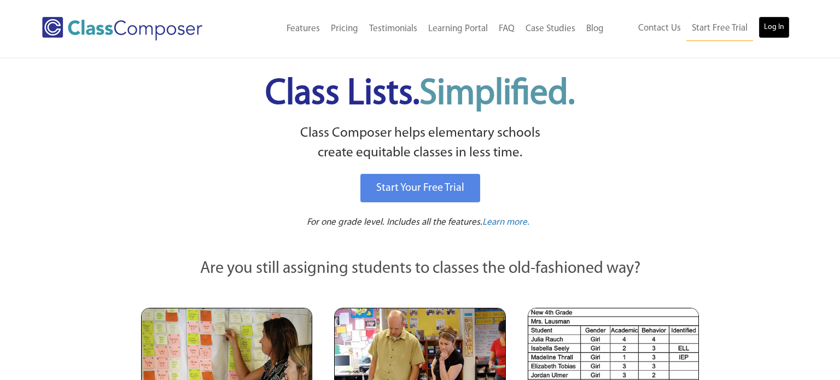
click at [775, 27] on link "Log In" at bounding box center [773, 27] width 31 height 22
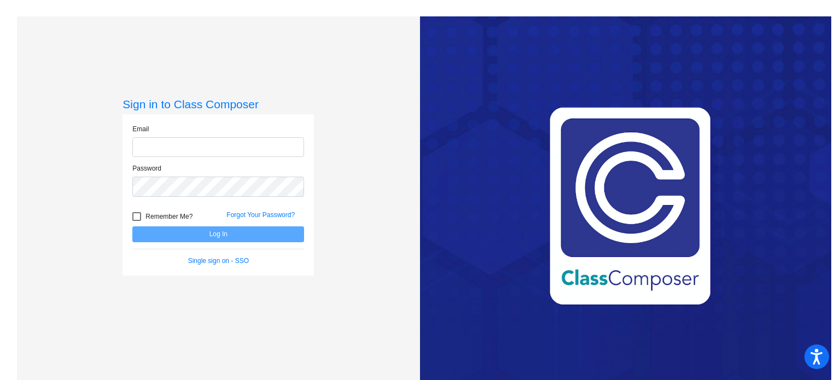
type input "[EMAIL_ADDRESS][PERSON_NAME][DOMAIN_NAME]"
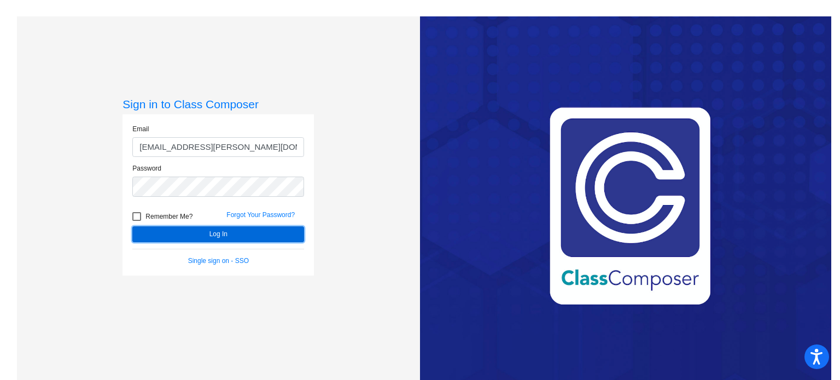
click at [206, 232] on button "Log In" at bounding box center [218, 234] width 172 height 16
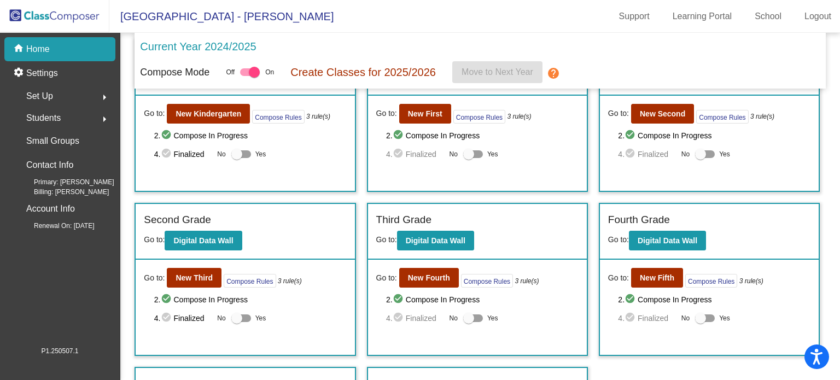
scroll to position [194, 0]
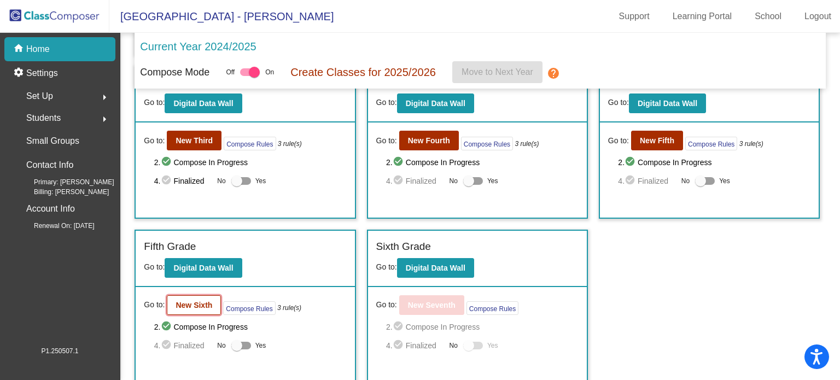
click at [185, 301] on b "New Sixth" at bounding box center [193, 305] width 37 height 9
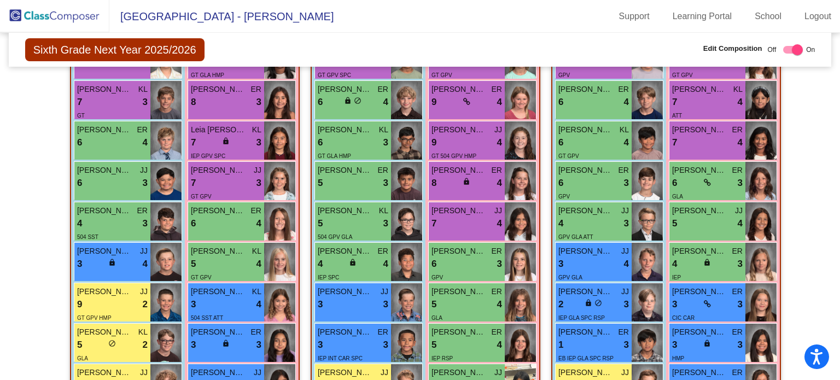
scroll to position [346, 0]
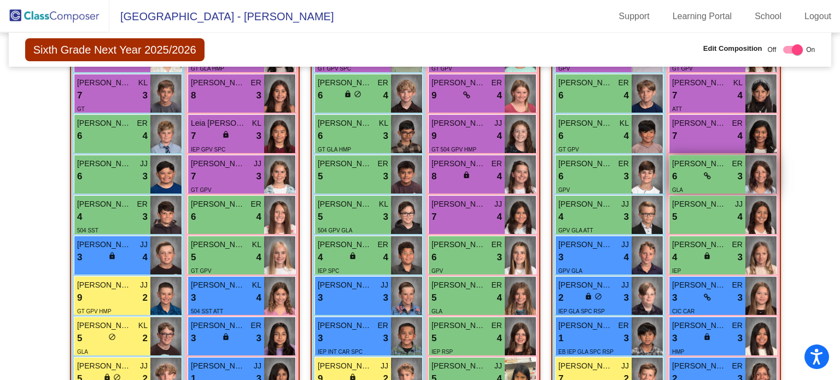
click at [704, 173] on icon at bounding box center [707, 176] width 7 height 8
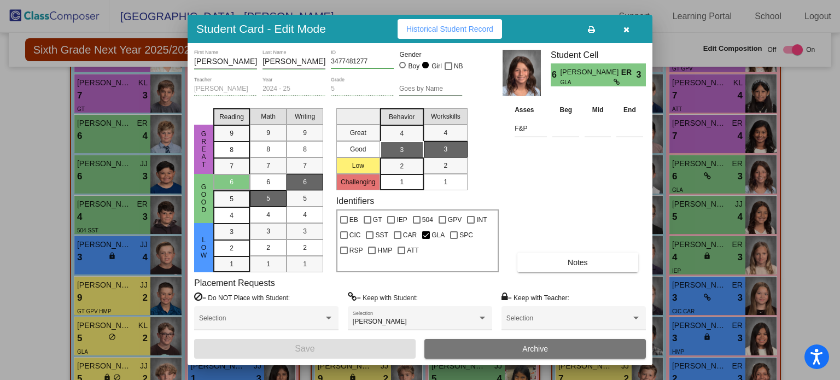
click at [628, 32] on icon "button" at bounding box center [626, 30] width 6 height 8
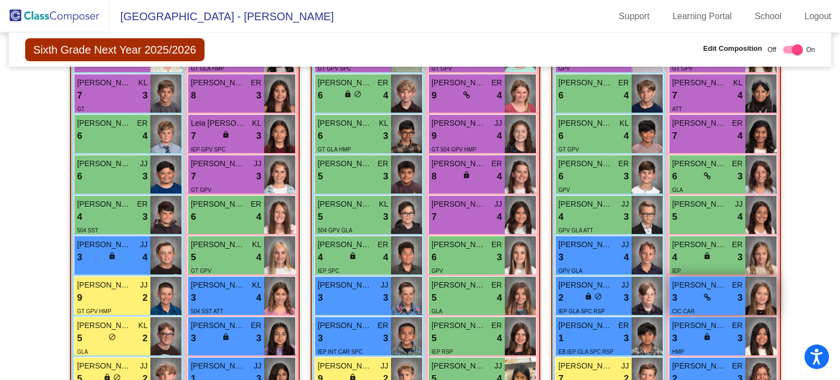
click at [707, 298] on icon at bounding box center [707, 298] width 7 height 8
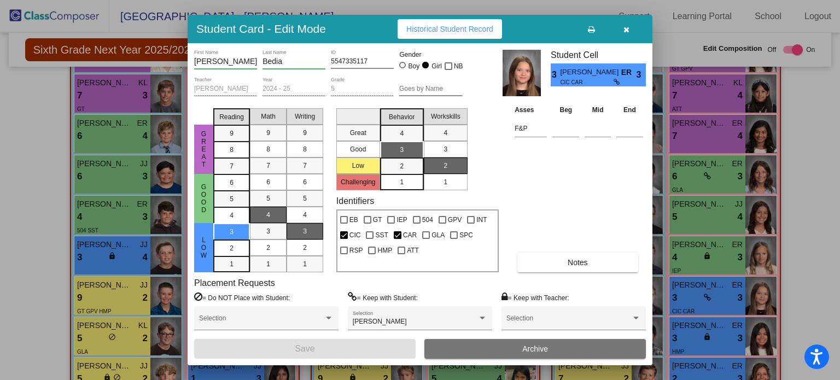
click at [629, 30] on button "button" at bounding box center [625, 29] width 35 height 20
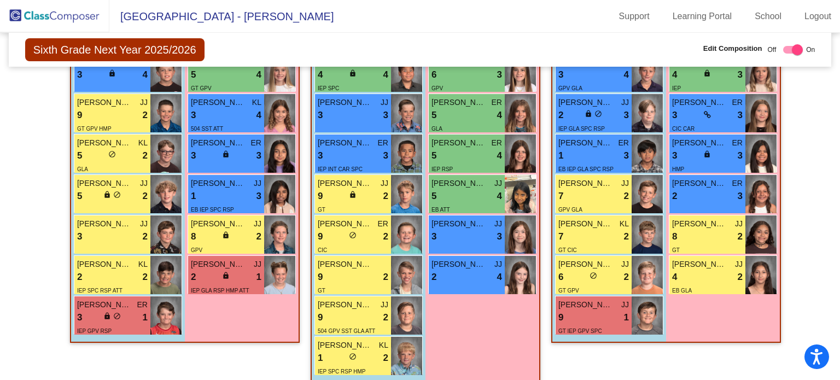
scroll to position [532, 0]
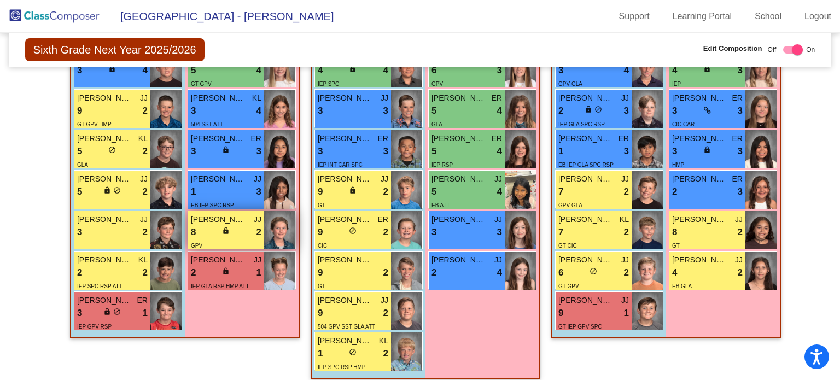
click at [285, 225] on img at bounding box center [279, 230] width 31 height 38
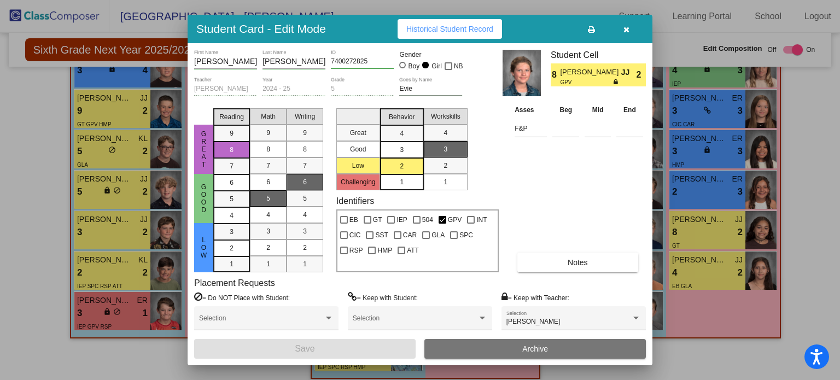
click at [626, 26] on icon "button" at bounding box center [626, 30] width 6 height 8
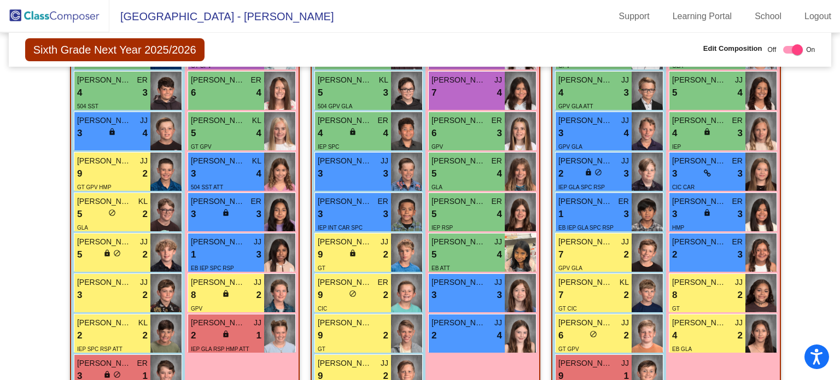
scroll to position [468, 0]
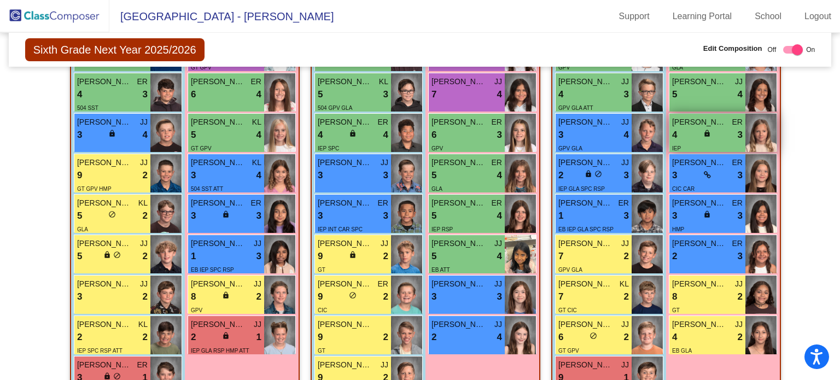
click at [758, 133] on img at bounding box center [760, 133] width 31 height 38
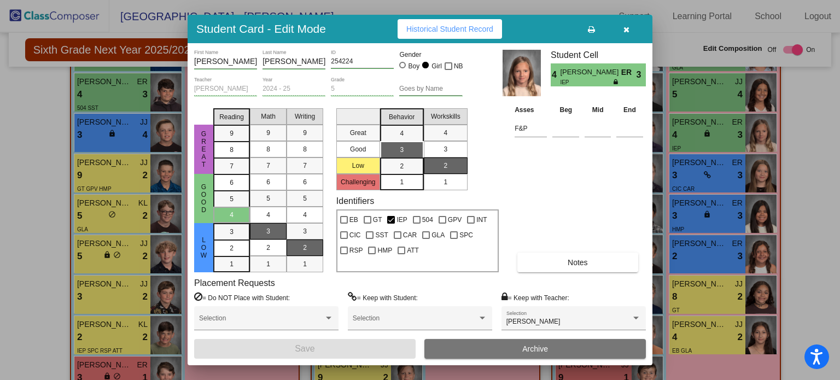
click at [625, 31] on icon "button" at bounding box center [626, 30] width 6 height 8
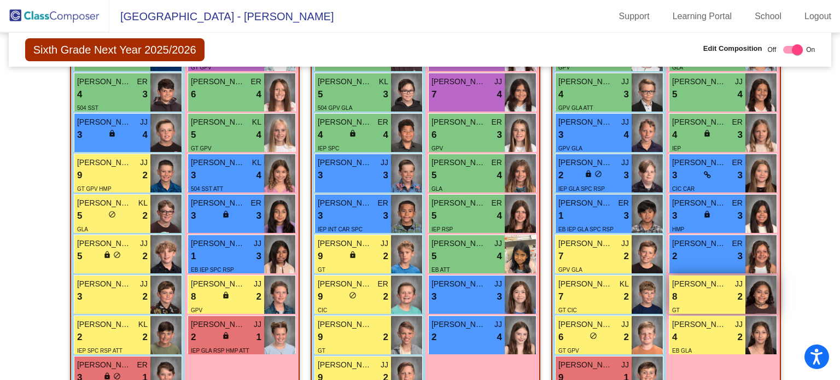
click at [766, 301] on img at bounding box center [760, 295] width 31 height 38
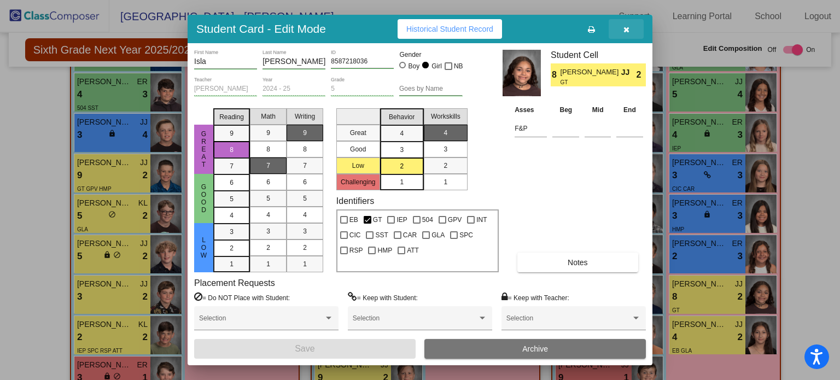
click at [626, 29] on icon "button" at bounding box center [626, 30] width 6 height 8
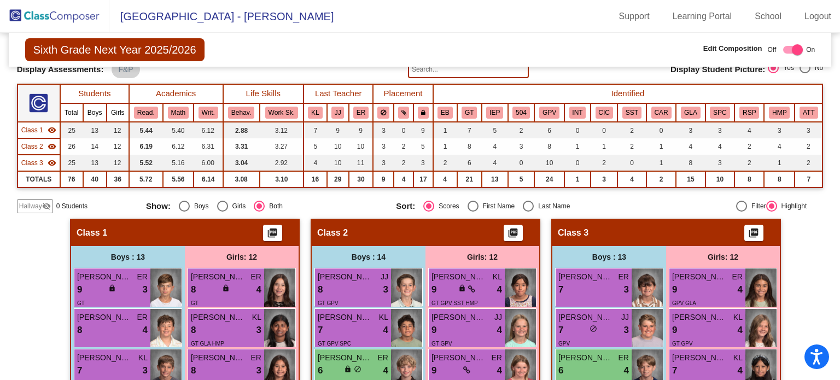
scroll to position [70, 0]
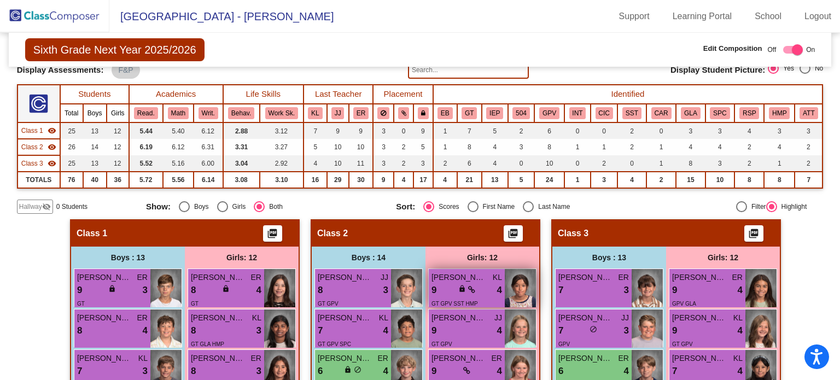
click at [461, 286] on span "lock" at bounding box center [462, 289] width 8 height 8
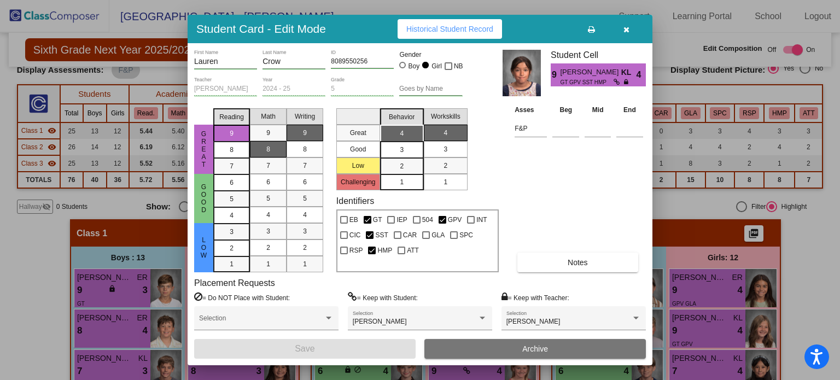
click at [623, 31] on icon "button" at bounding box center [626, 30] width 6 height 8
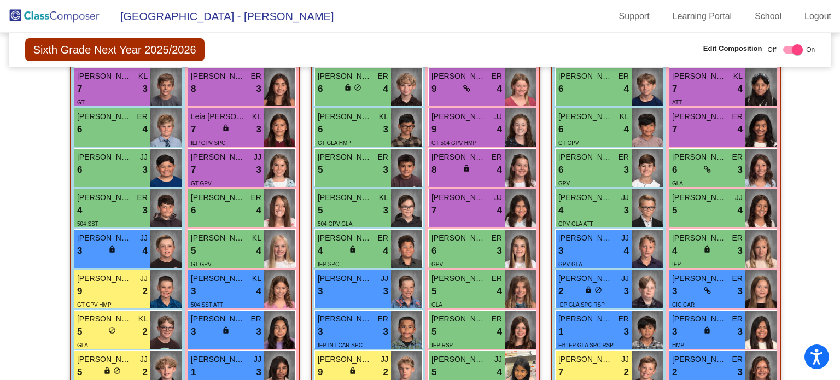
scroll to position [354, 0]
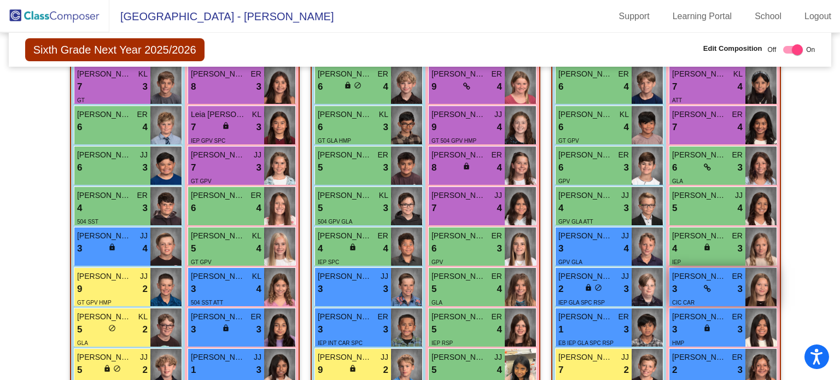
click at [705, 288] on icon at bounding box center [707, 289] width 7 height 8
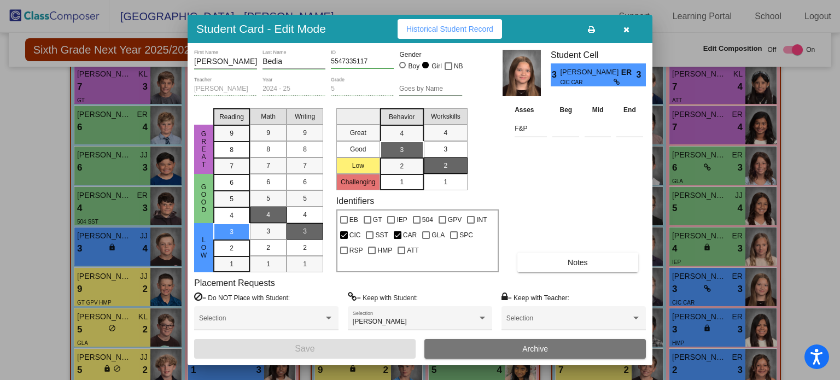
click at [628, 33] on icon "button" at bounding box center [626, 30] width 6 height 8
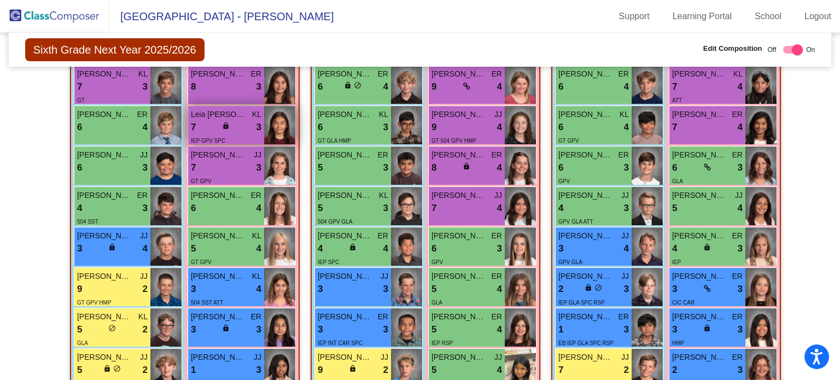
click at [225, 125] on span "lock" at bounding box center [226, 126] width 8 height 8
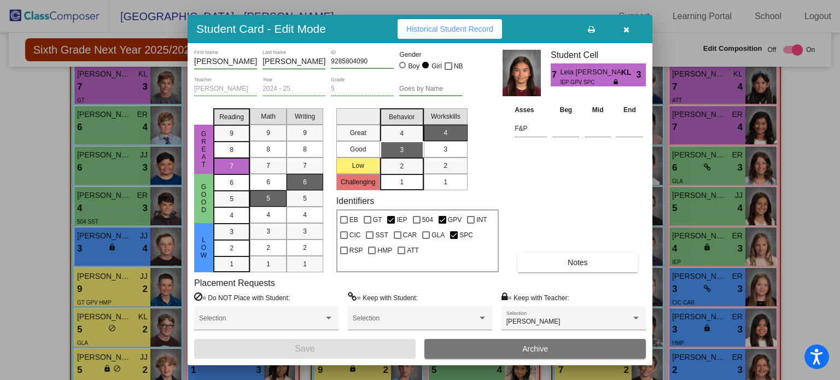
click at [628, 31] on icon "button" at bounding box center [626, 30] width 6 height 8
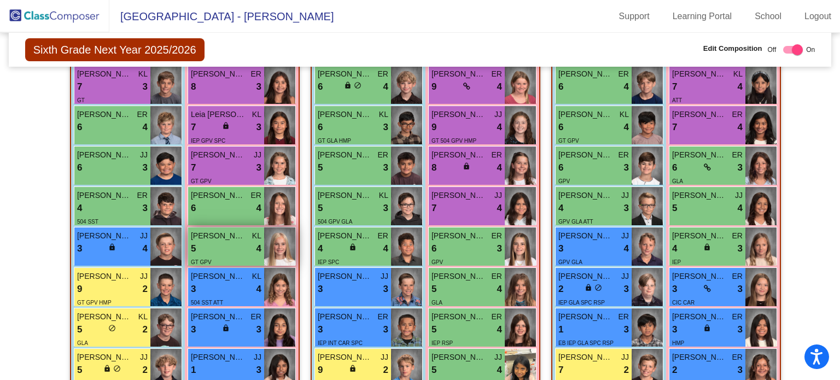
click at [227, 248] on div "5 lock do_not_disturb_alt 4" at bounding box center [226, 249] width 71 height 14
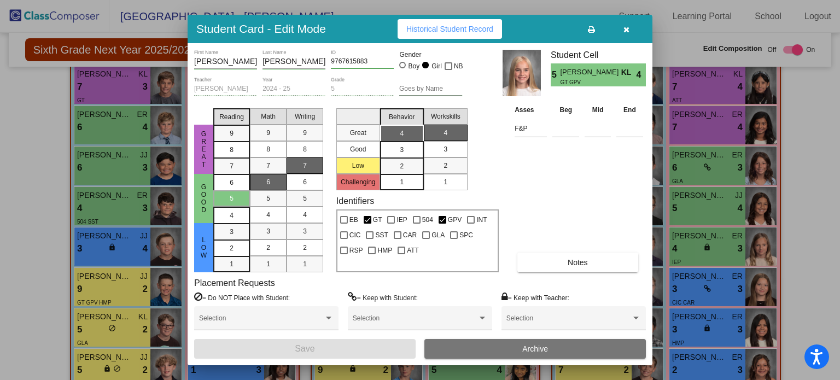
click at [626, 28] on icon "button" at bounding box center [626, 30] width 6 height 8
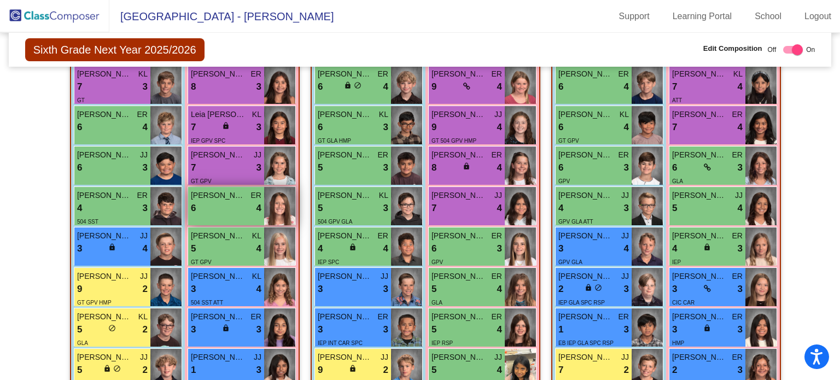
click at [224, 206] on div "6 lock do_not_disturb_alt 4" at bounding box center [226, 208] width 71 height 14
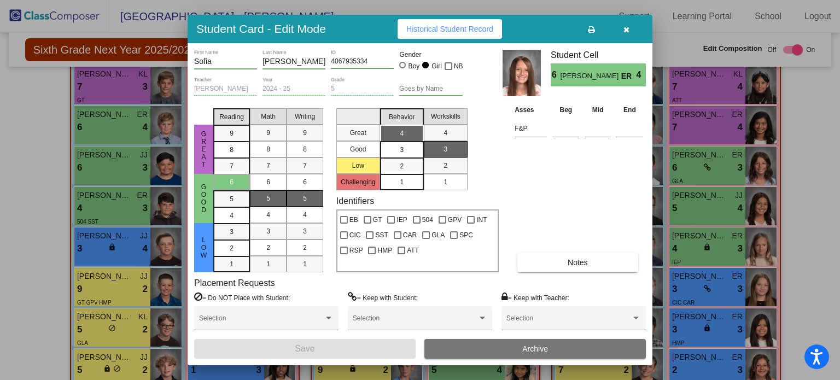
click at [630, 28] on button "button" at bounding box center [625, 29] width 35 height 20
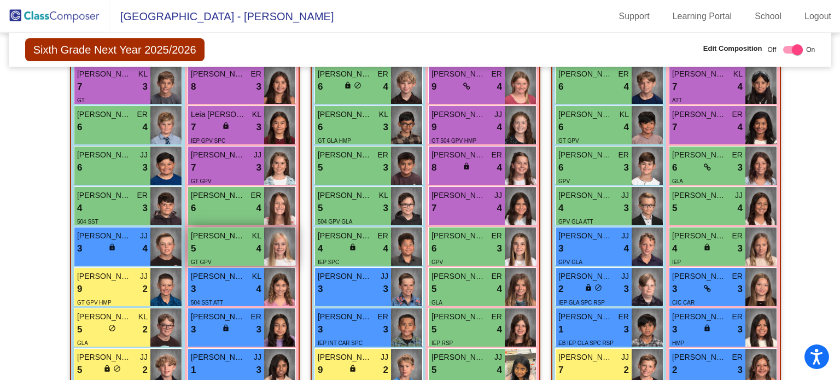
click at [219, 248] on div "5 lock do_not_disturb_alt 4" at bounding box center [226, 249] width 71 height 14
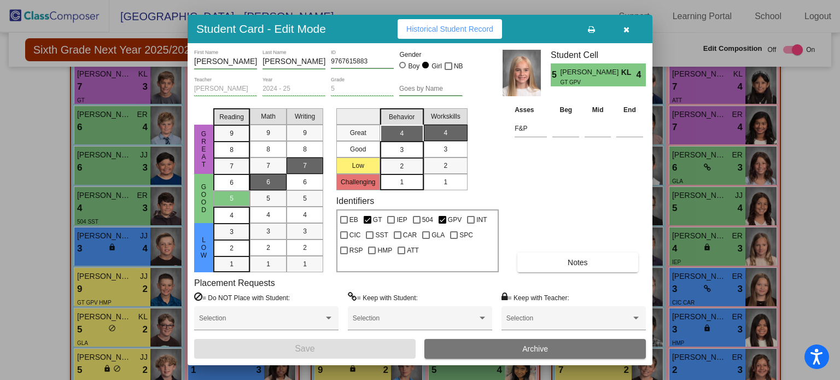
click at [631, 27] on button "button" at bounding box center [625, 29] width 35 height 20
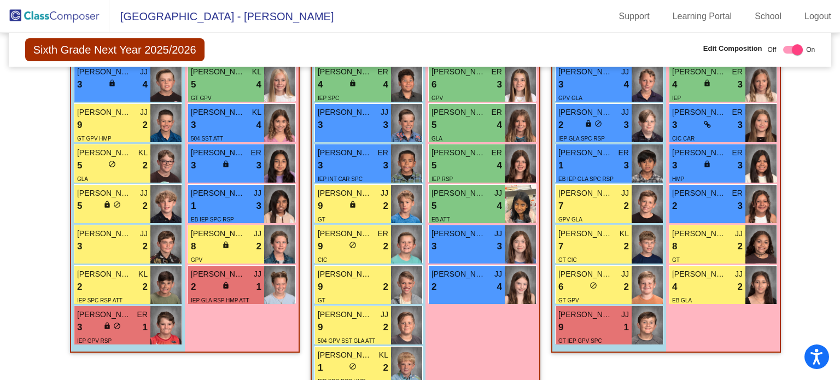
scroll to position [512, 0]
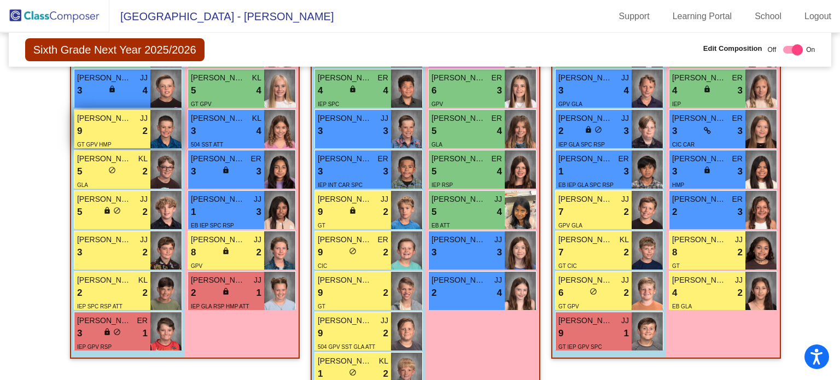
click at [114, 127] on div "9 lock do_not_disturb_alt 2" at bounding box center [112, 131] width 71 height 14
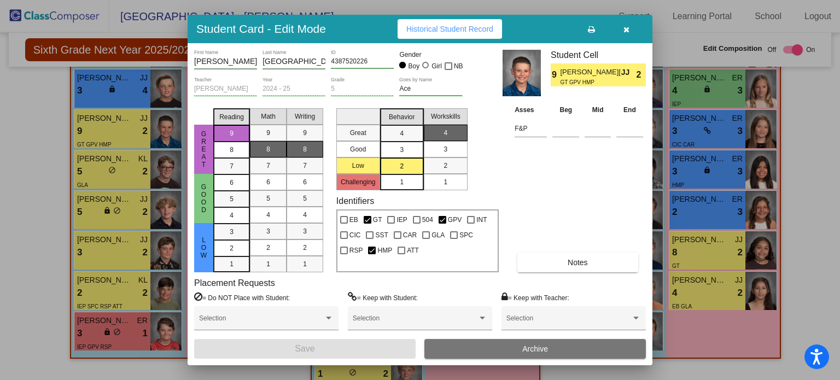
click at [627, 26] on icon "button" at bounding box center [626, 30] width 6 height 8
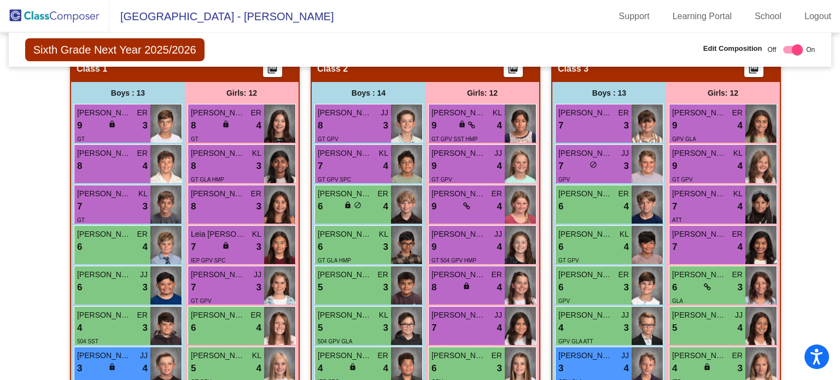
scroll to position [231, 0]
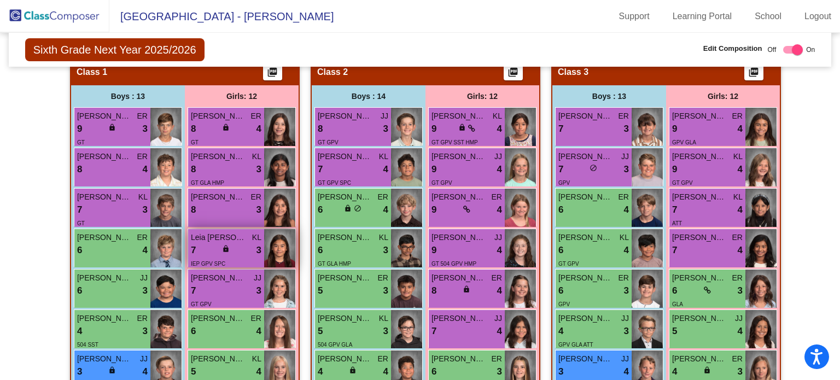
click at [224, 249] on span "lock" at bounding box center [226, 249] width 8 height 8
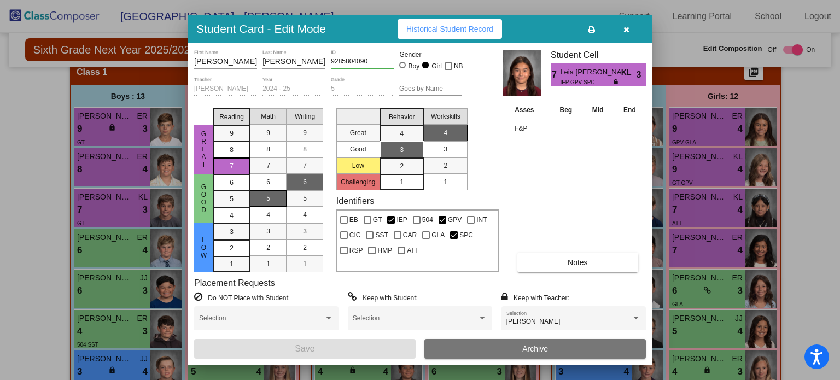
click at [626, 31] on icon "button" at bounding box center [626, 30] width 6 height 8
